Goal: Task Accomplishment & Management: Manage account settings

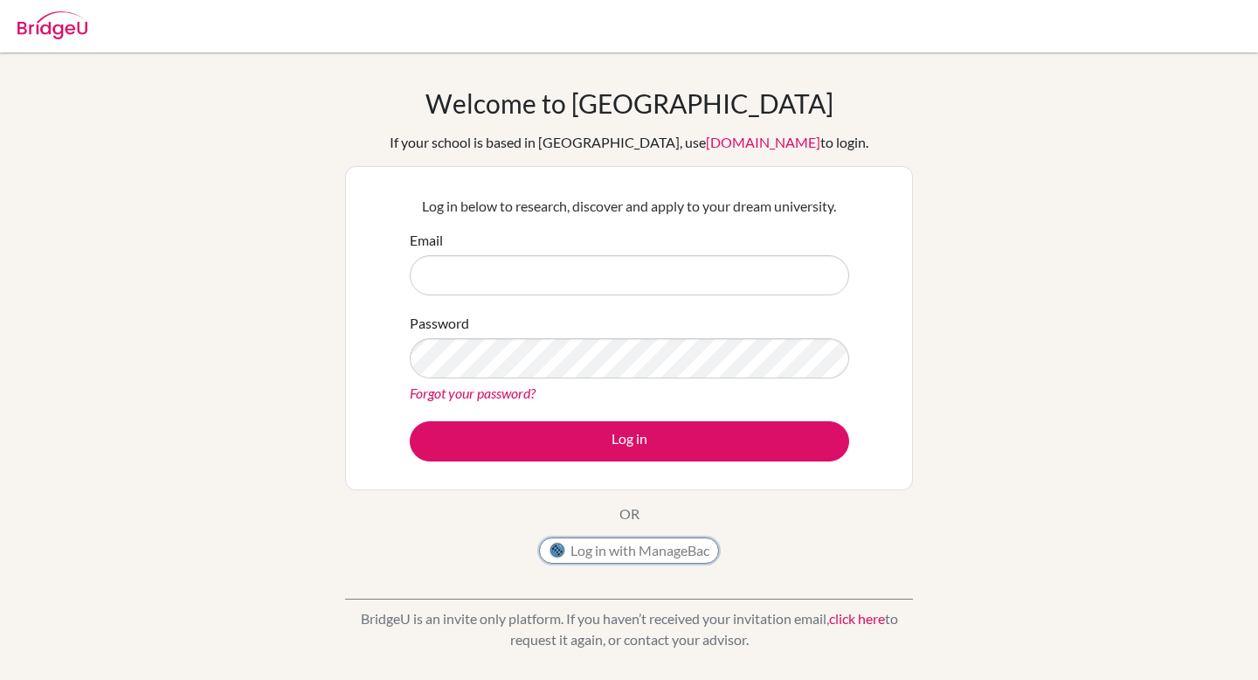
click at [586, 561] on button "Log in with ManageBac" at bounding box center [629, 550] width 180 height 26
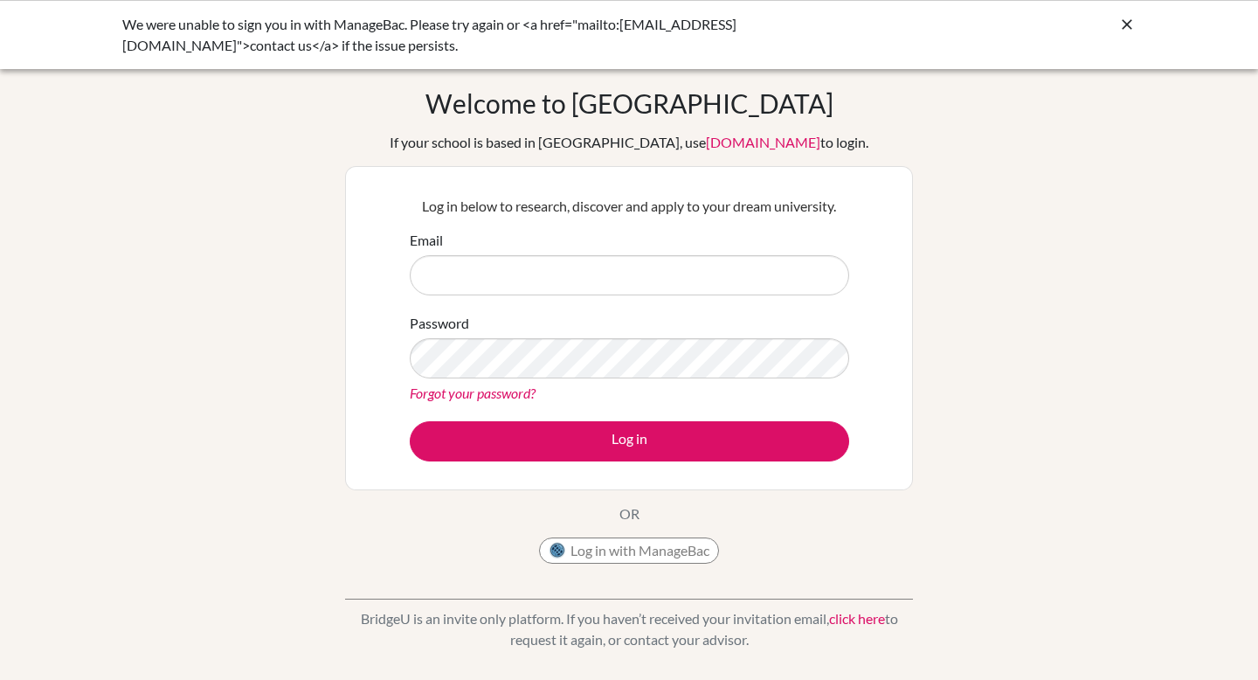
click at [1126, 25] on icon at bounding box center [1127, 24] width 17 height 17
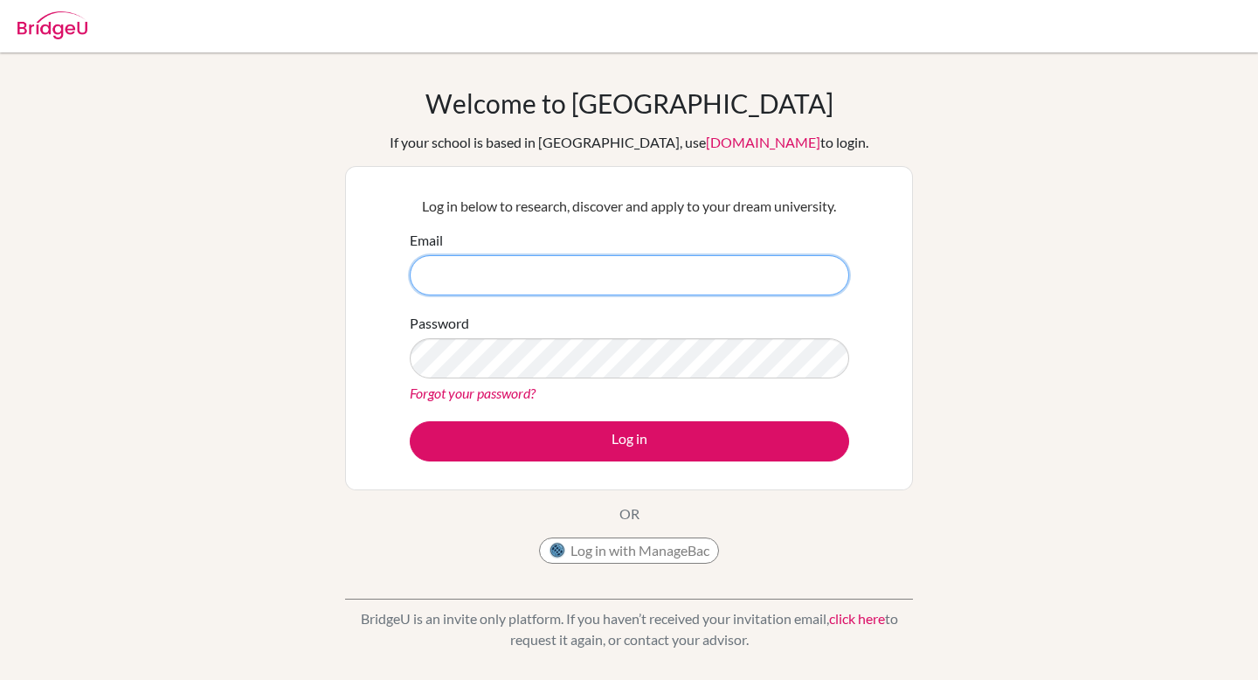
click at [626, 281] on input "Email" at bounding box center [630, 275] width 440 height 40
type input "[EMAIL_ADDRESS][DOMAIN_NAME]"
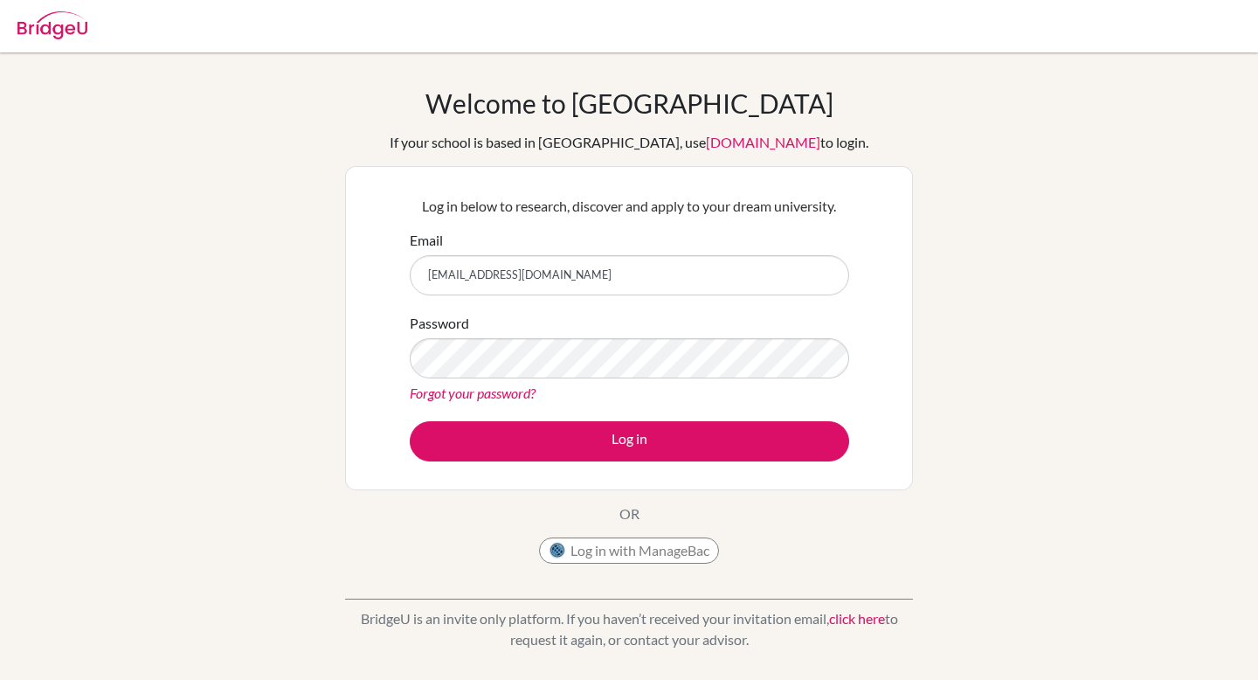
click at [496, 395] on link "Forgot your password?" at bounding box center [473, 393] width 126 height 17
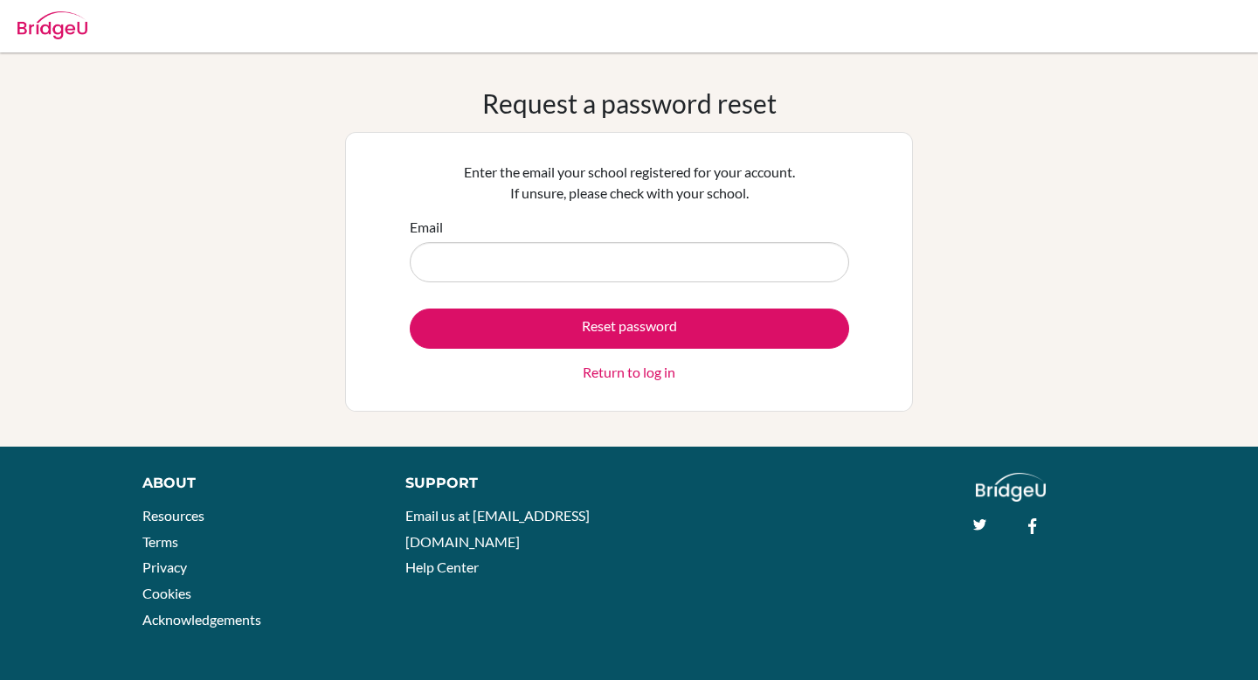
click at [561, 267] on input "Email" at bounding box center [630, 262] width 440 height 40
type input "[EMAIL_ADDRESS][DOMAIN_NAME]"
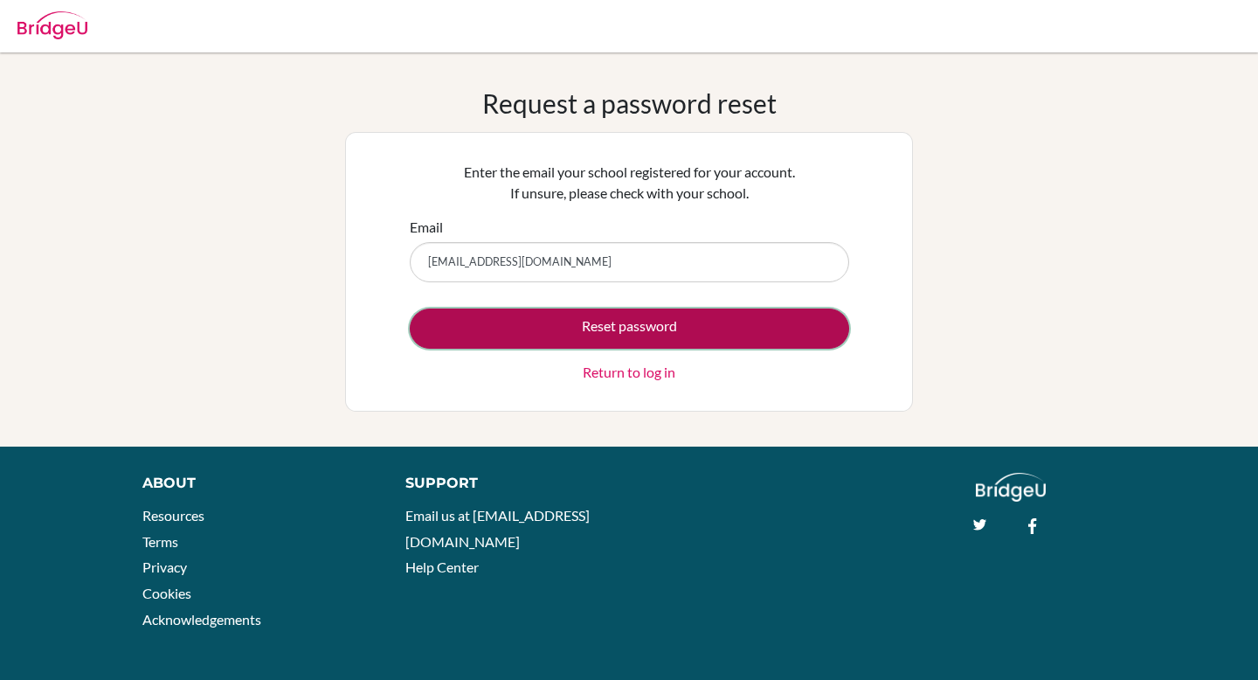
click at [554, 322] on button "Reset password" at bounding box center [630, 328] width 440 height 40
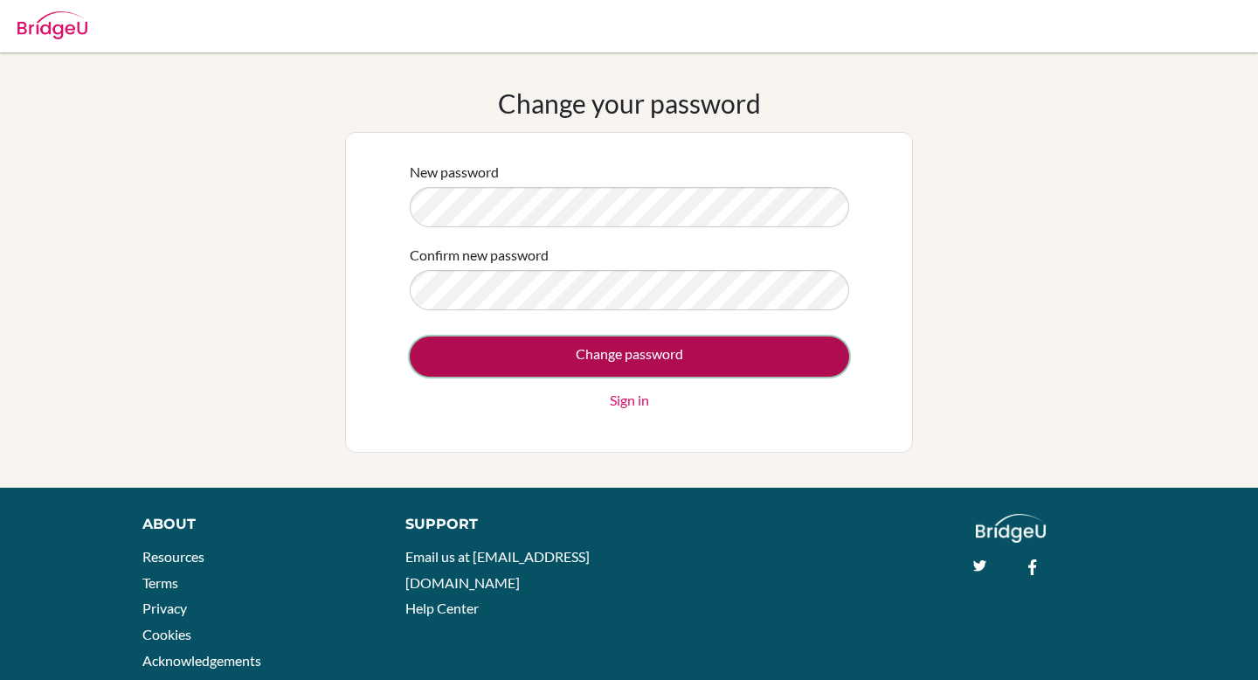
click at [498, 359] on input "Change password" at bounding box center [630, 356] width 440 height 40
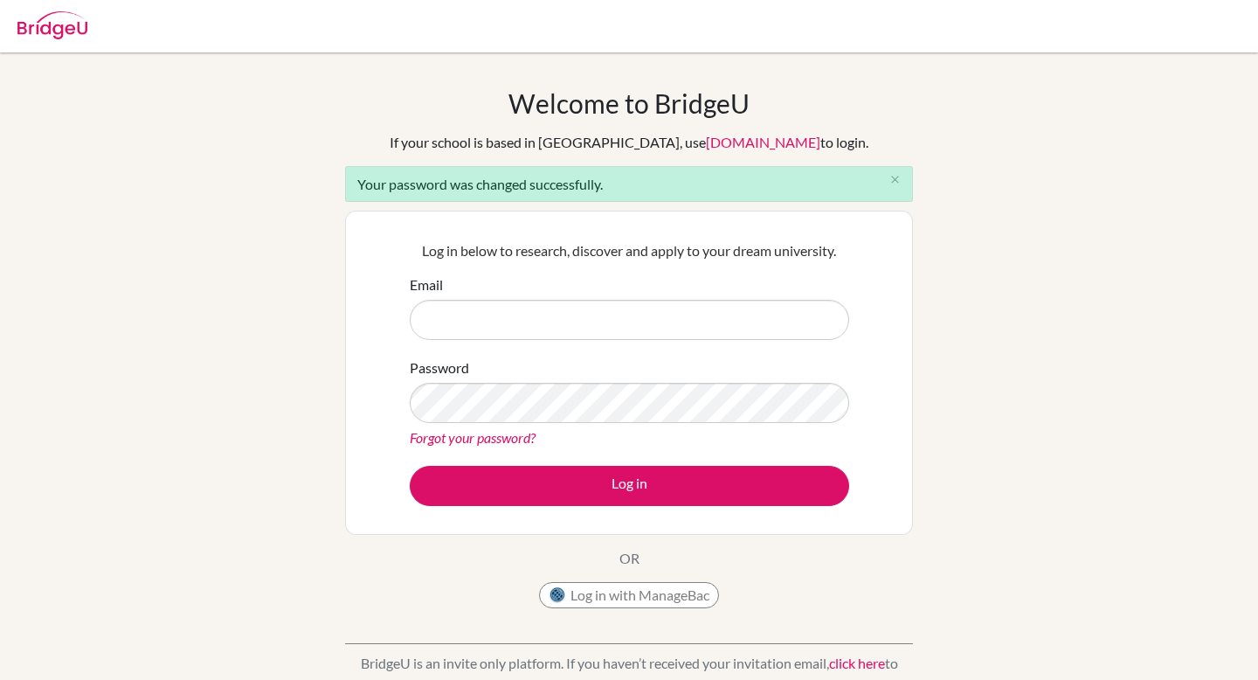
click at [512, 313] on input "Email" at bounding box center [630, 320] width 440 height 40
type input "[EMAIL_ADDRESS][DOMAIN_NAME]"
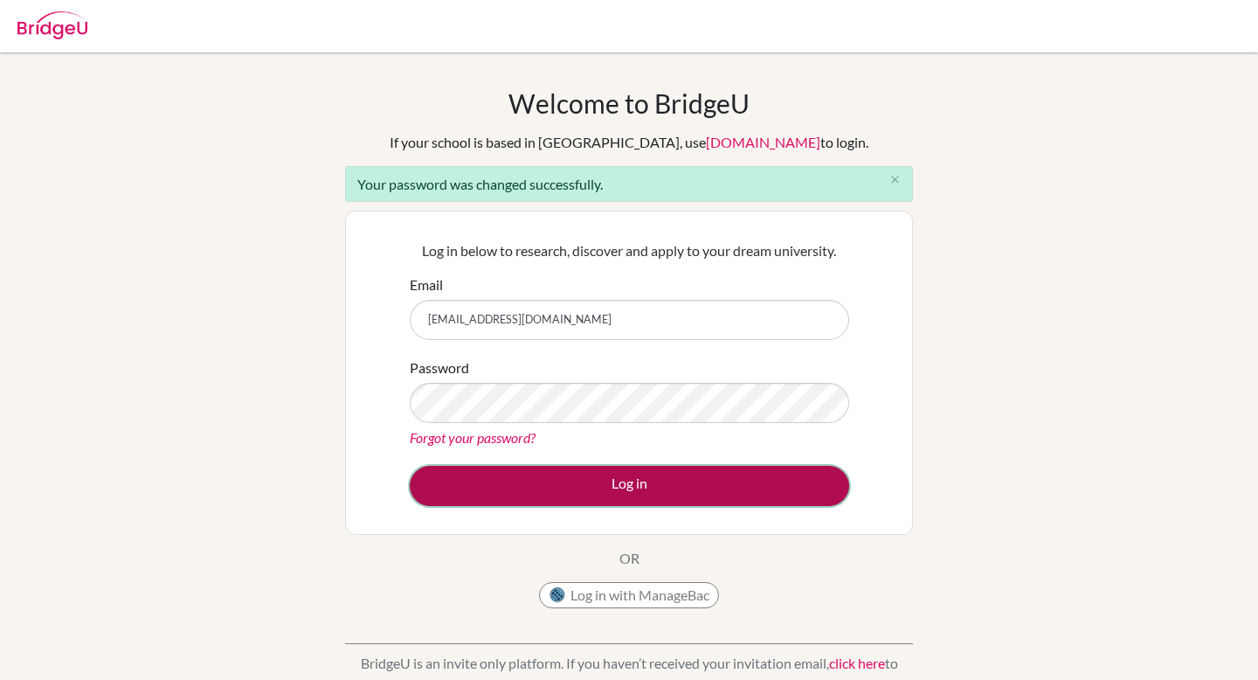
click at [518, 481] on button "Log in" at bounding box center [630, 486] width 440 height 40
